Goal: Use online tool/utility: Utilize a website feature to perform a specific function

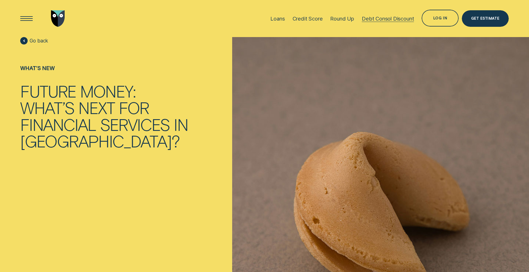
click at [387, 18] on div "Debt Consol Discount" at bounding box center [388, 18] width 52 height 6
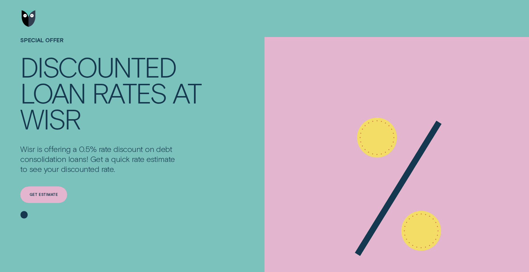
click at [42, 195] on div "Get estimate" at bounding box center [44, 194] width 28 height 3
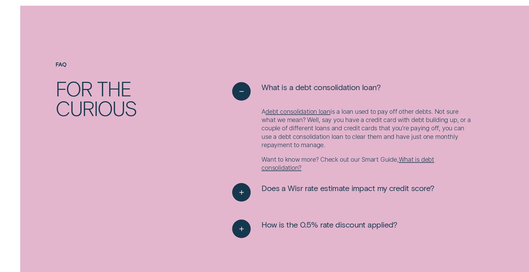
scroll to position [826, 0]
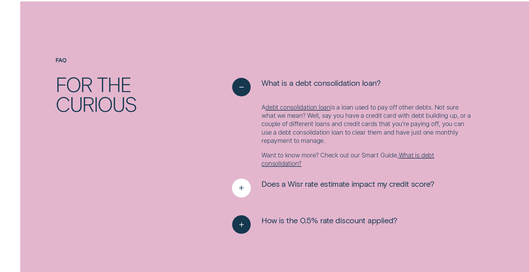
click at [244, 193] on div "See more" at bounding box center [241, 188] width 19 height 19
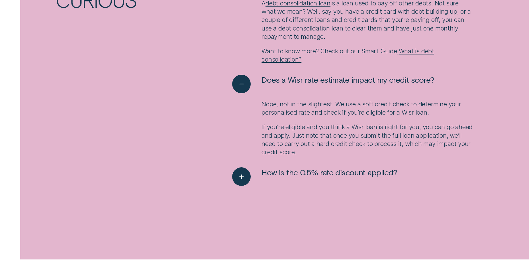
scroll to position [940, 0]
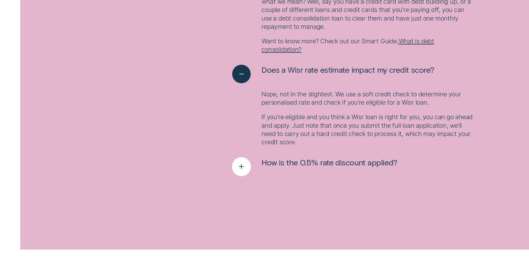
click at [239, 165] on icon "See more" at bounding box center [241, 166] width 9 height 9
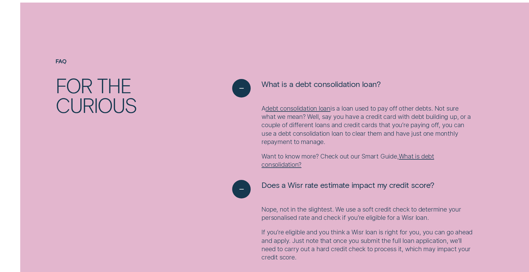
scroll to position [826, 0]
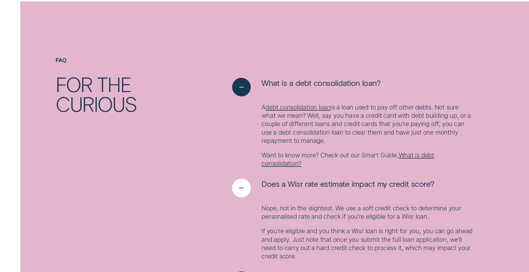
click at [244, 188] on icon "See less" at bounding box center [241, 188] width 9 height 9
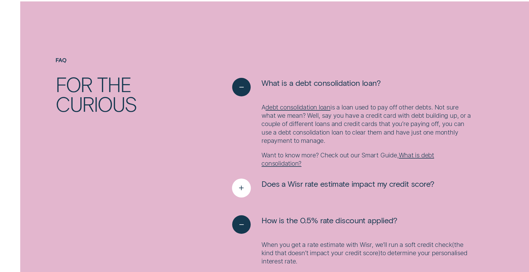
click at [244, 188] on icon "See more" at bounding box center [241, 188] width 9 height 9
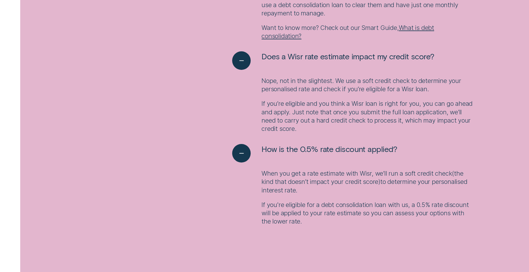
scroll to position [969, 0]
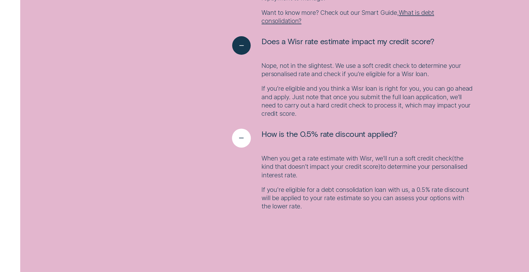
click at [244, 139] on icon "See less" at bounding box center [241, 138] width 9 height 9
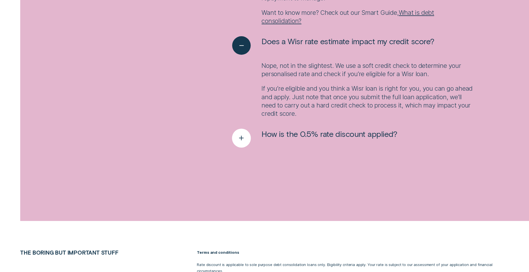
click at [244, 139] on icon "See more" at bounding box center [241, 138] width 9 height 9
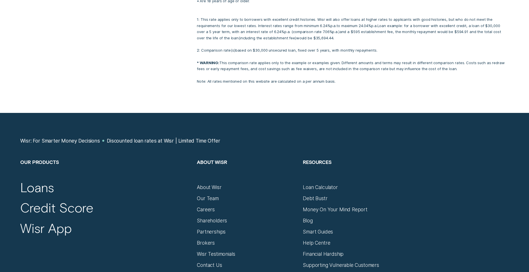
scroll to position [1368, 0]
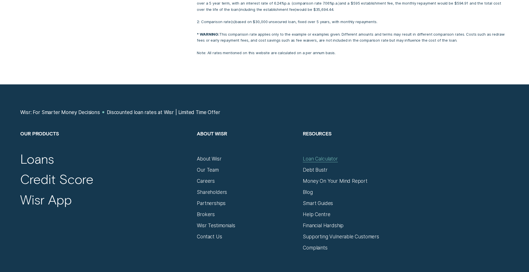
click at [319, 156] on div "Loan Calculator" at bounding box center [320, 159] width 35 height 6
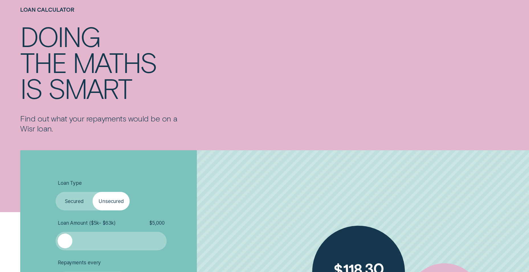
scroll to position [142, 0]
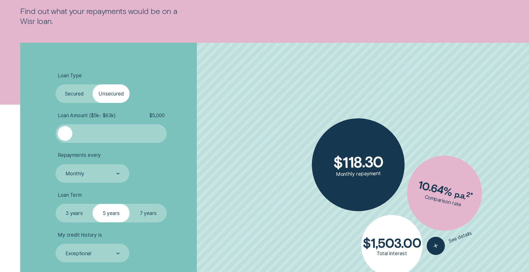
click at [91, 135] on div at bounding box center [111, 133] width 93 height 15
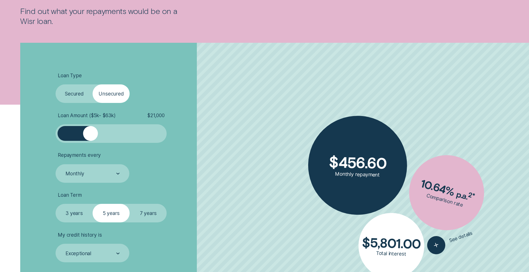
click at [79, 136] on div at bounding box center [111, 133] width 93 height 15
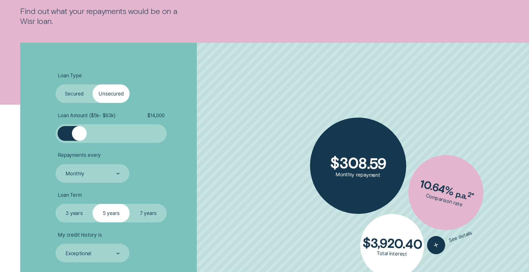
click at [86, 136] on div at bounding box center [111, 133] width 93 height 15
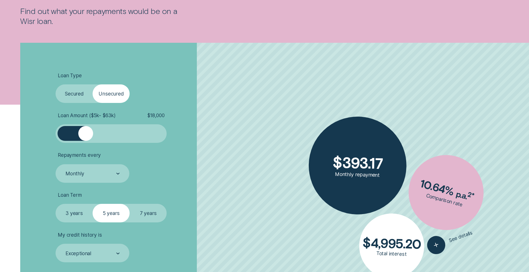
click at [80, 136] on div at bounding box center [85, 133] width 15 height 15
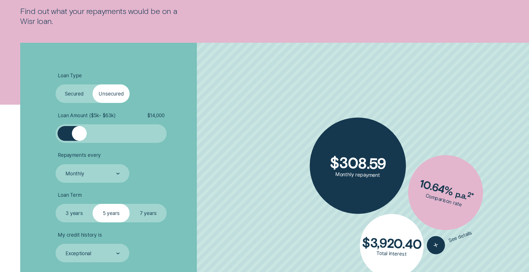
click at [87, 133] on div at bounding box center [111, 133] width 93 height 15
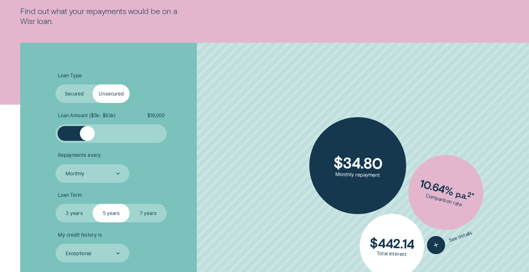
click at [86, 133] on div at bounding box center [87, 133] width 15 height 15
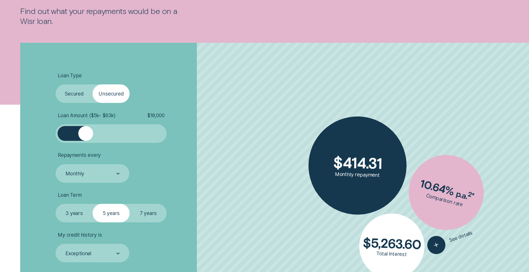
click at [86, 133] on div at bounding box center [85, 133] width 15 height 15
click at [85, 133] on div at bounding box center [85, 133] width 15 height 15
click at [82, 134] on div at bounding box center [82, 133] width 15 height 15
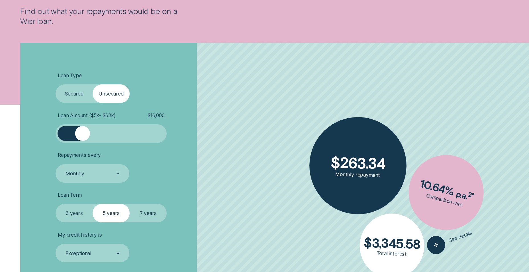
click at [81, 134] on div at bounding box center [82, 133] width 15 height 15
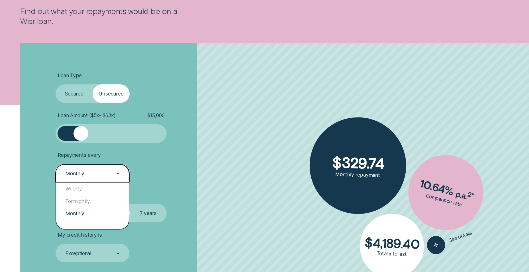
click at [104, 174] on div "Monthly" at bounding box center [92, 173] width 55 height 7
click at [79, 190] on div "Weekly" at bounding box center [92, 189] width 73 height 12
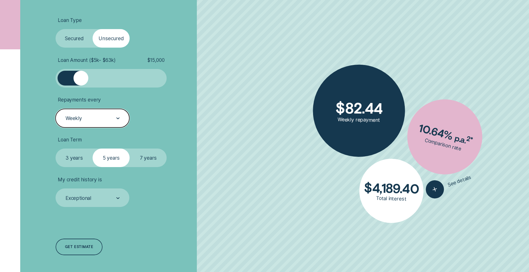
scroll to position [199, 0]
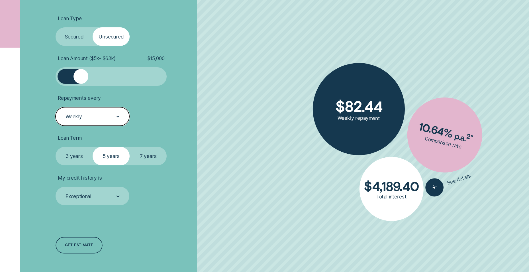
click at [74, 157] on label "3 years" at bounding box center [74, 156] width 37 height 19
click at [56, 147] on input "3 years" at bounding box center [56, 147] width 0 height 0
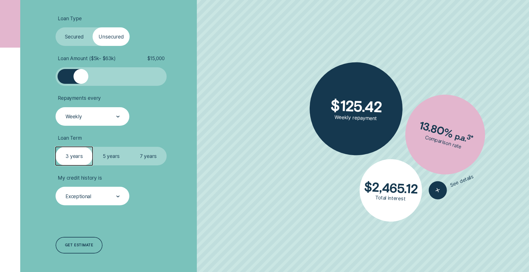
click at [99, 198] on div "Exceptional" at bounding box center [92, 196] width 55 height 7
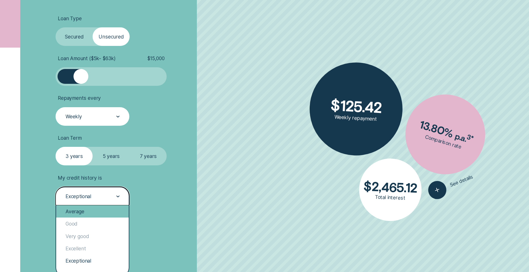
click at [91, 211] on div "Average" at bounding box center [92, 211] width 73 height 12
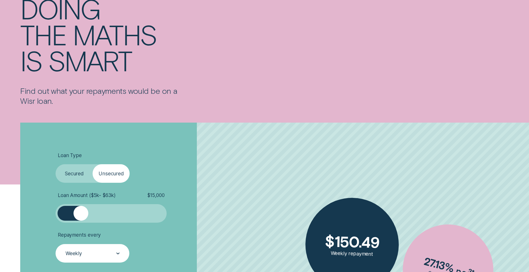
scroll to position [0, 0]
